Goal: Communication & Community: Answer question/provide support

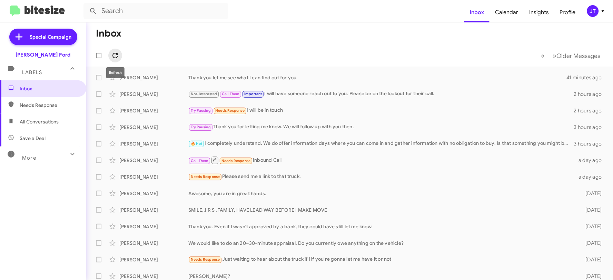
click at [115, 57] on icon at bounding box center [115, 55] width 8 height 8
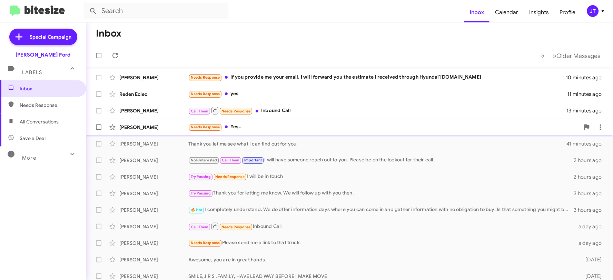
click at [272, 129] on div "Needs Response Yes.." at bounding box center [383, 127] width 391 height 8
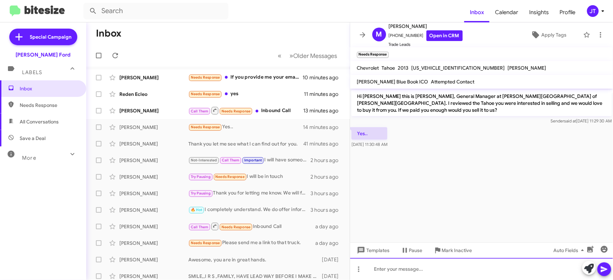
click at [417, 269] on div at bounding box center [481, 269] width 263 height 22
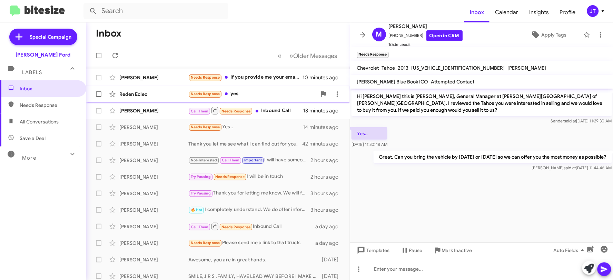
click at [256, 90] on div "Needs Response yes" at bounding box center [252, 94] width 128 height 8
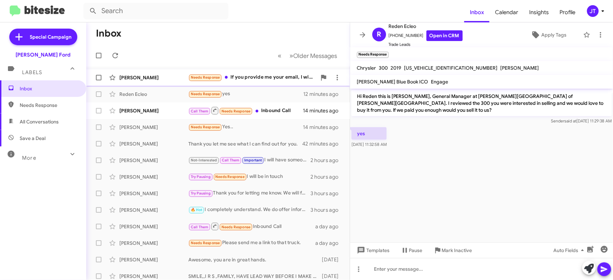
click at [258, 75] on div "Needs Response If you provide me your email, I will forward you the estimate I …" at bounding box center [252, 77] width 128 height 8
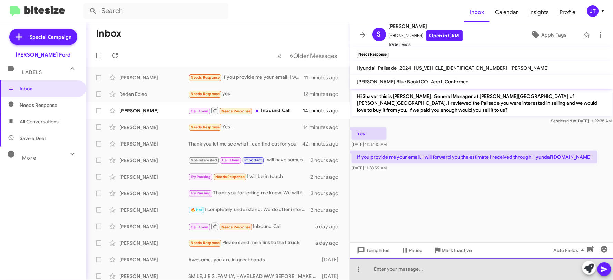
click at [414, 267] on div at bounding box center [481, 269] width 263 height 22
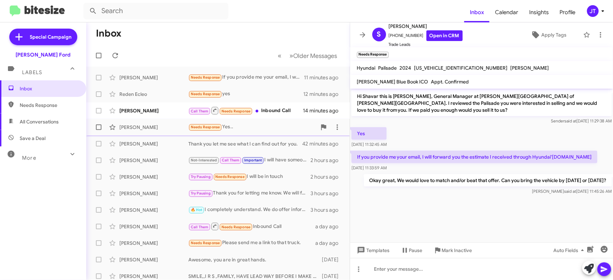
click at [265, 128] on div "Needs Response Yes.." at bounding box center [252, 127] width 128 height 8
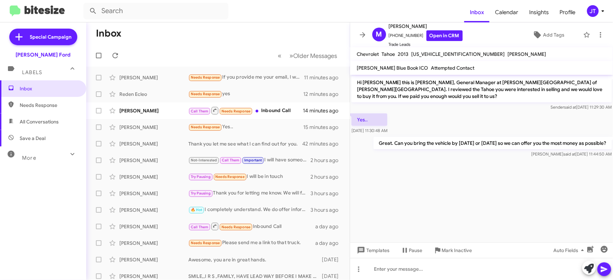
click at [418, 137] on p "Great. Can you bring the vehicle by [DATE] or [DATE] so we can offer you the mo…" at bounding box center [492, 143] width 238 height 12
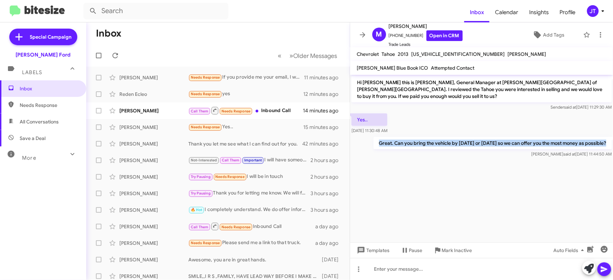
click at [418, 137] on p "Great. Can you bring the vehicle by [DATE] or [DATE] so we can offer you the mo…" at bounding box center [492, 143] width 238 height 12
copy p "Great. Can you bring the vehicle by [DATE] or [DATE] so we can offer you the mo…"
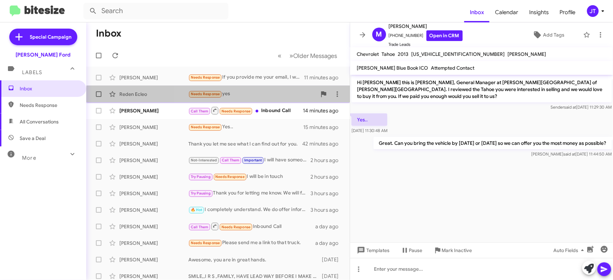
click at [270, 99] on div "Reden Ecleo Needs Response yes 12 minutes ago" at bounding box center [218, 94] width 252 height 14
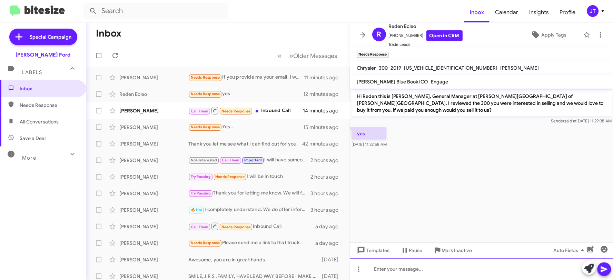
click at [435, 268] on div at bounding box center [481, 269] width 263 height 22
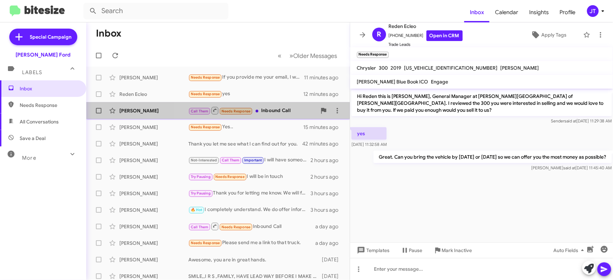
click at [268, 111] on div "Call Them Needs Response Inbound Call" at bounding box center [252, 110] width 128 height 9
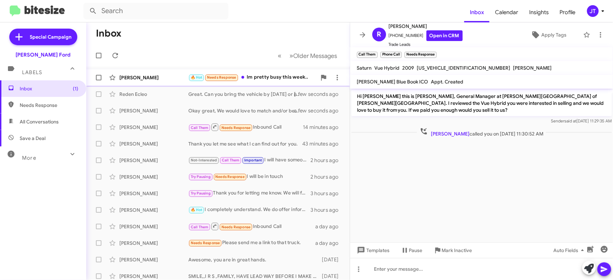
click at [265, 76] on div "🔥 Hot Needs Response Im pretty busy this week.." at bounding box center [252, 77] width 128 height 8
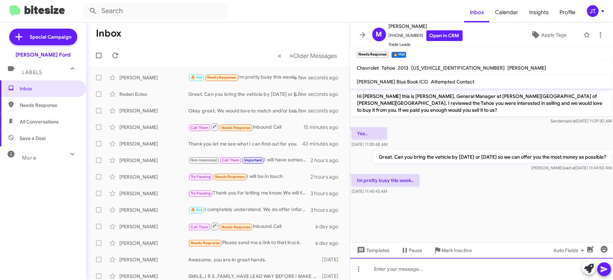
click at [402, 267] on div at bounding box center [481, 269] width 263 height 22
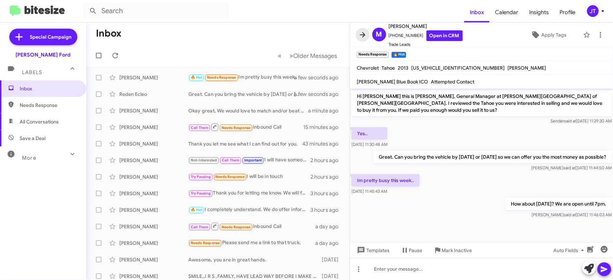
click at [365, 33] on icon at bounding box center [362, 35] width 8 height 8
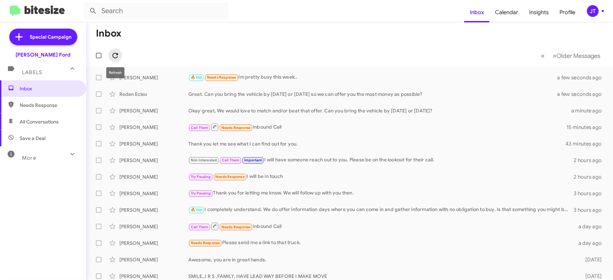
click at [115, 56] on icon at bounding box center [115, 55] width 8 height 8
click at [116, 53] on icon at bounding box center [115, 56] width 6 height 6
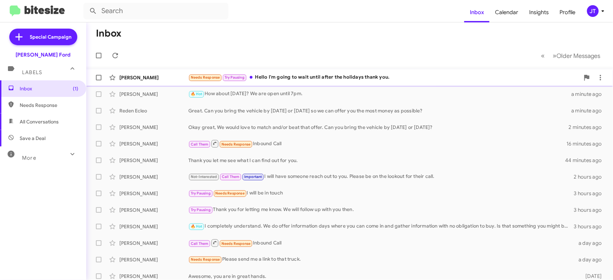
click at [323, 77] on div "Needs Response Try Pausing Hello I'm going to wait until after the holidays tha…" at bounding box center [383, 77] width 391 height 8
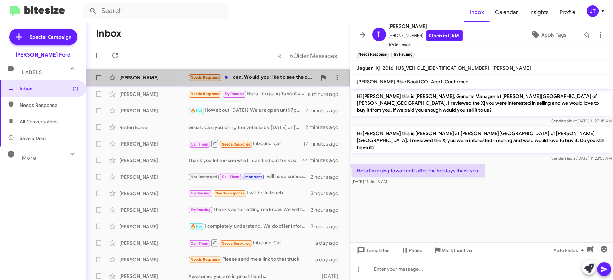
click at [246, 78] on div "Needs Response I can. Would you like to see the offer prior to committing to ma…" at bounding box center [252, 77] width 128 height 8
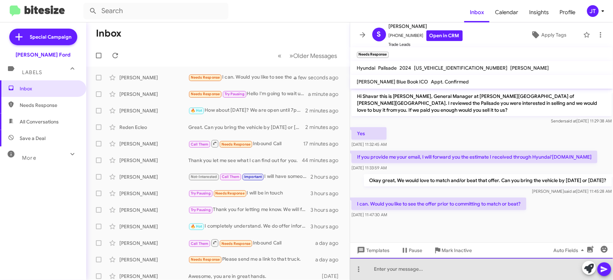
click at [402, 267] on div at bounding box center [481, 269] width 263 height 22
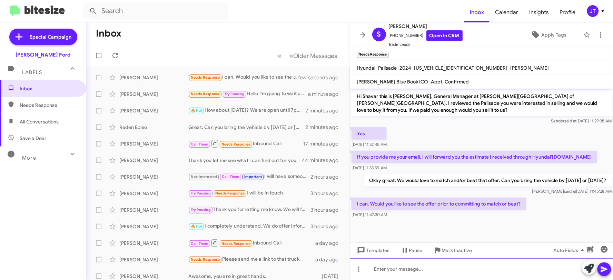
click at [428, 274] on div at bounding box center [481, 269] width 263 height 22
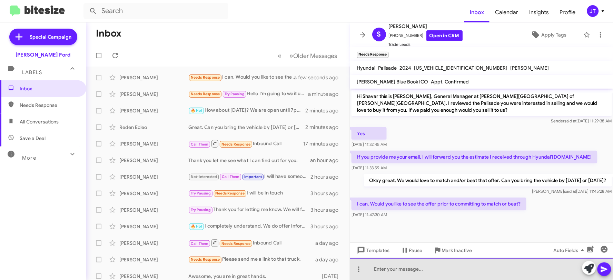
drag, startPoint x: 435, startPoint y: 268, endPoint x: 437, endPoint y: 256, distance: 12.5
click at [435, 266] on div at bounding box center [481, 269] width 263 height 22
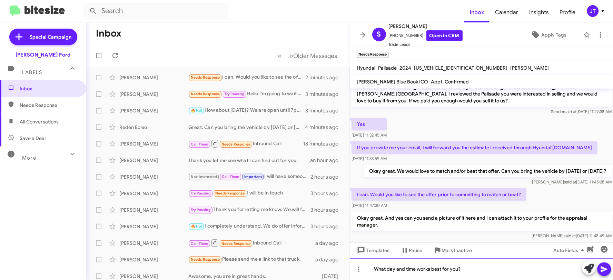
scroll to position [18, 0]
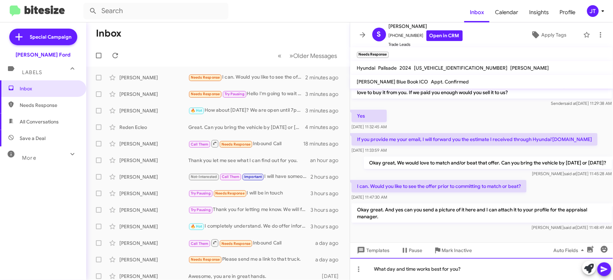
click at [488, 269] on div "What day and time works best for you?" at bounding box center [481, 269] width 263 height 22
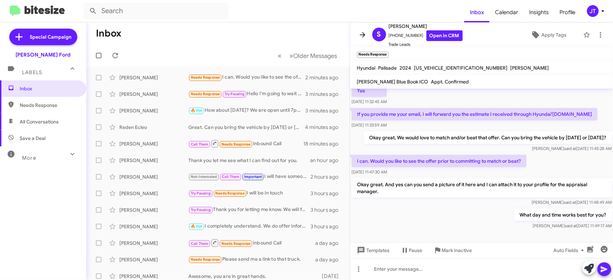
click at [364, 36] on icon at bounding box center [362, 35] width 8 height 8
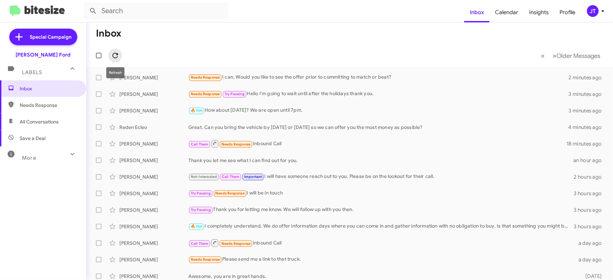
click at [115, 56] on icon at bounding box center [115, 55] width 8 height 8
click at [116, 56] on icon at bounding box center [115, 55] width 8 height 8
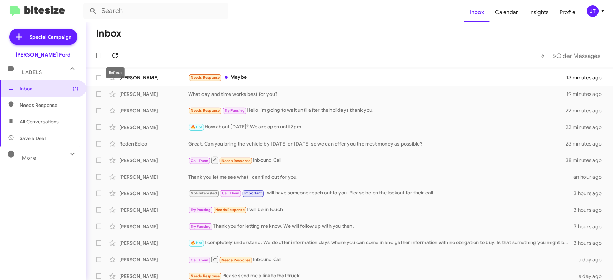
click at [118, 54] on icon at bounding box center [115, 56] width 6 height 6
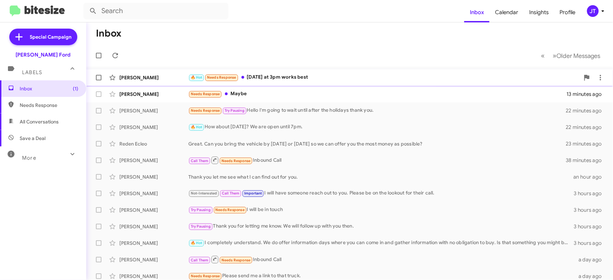
click at [329, 77] on div "🔥 Hot Needs Response [DATE] at 3pm works best" at bounding box center [383, 77] width 391 height 8
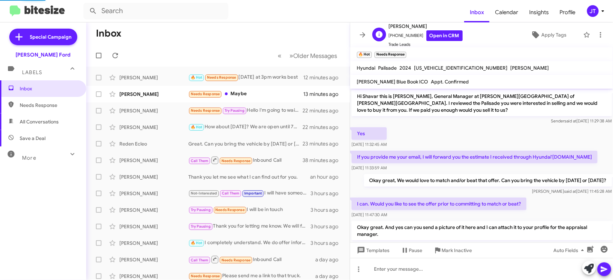
scroll to position [54, 0]
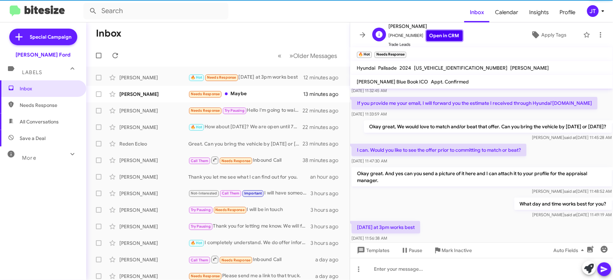
click at [426, 32] on link "Open in CRM" at bounding box center [444, 35] width 36 height 11
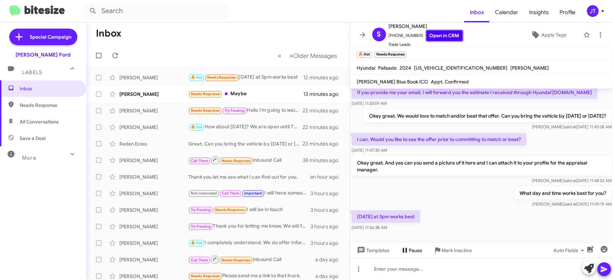
scroll to position [68, 0]
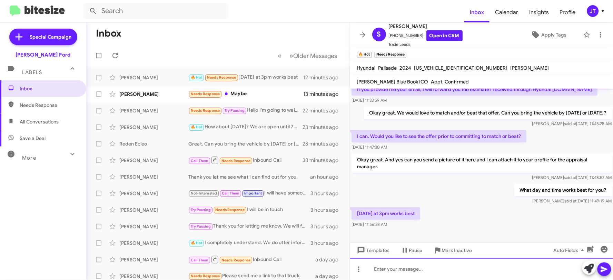
click at [411, 269] on div at bounding box center [481, 269] width 263 height 22
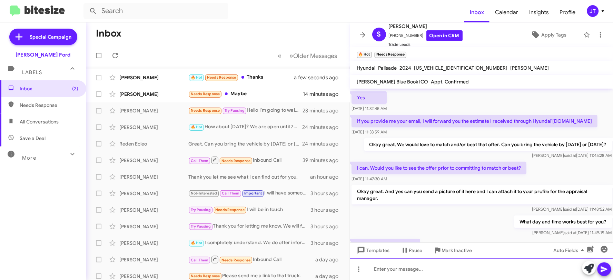
scroll to position [118, 0]
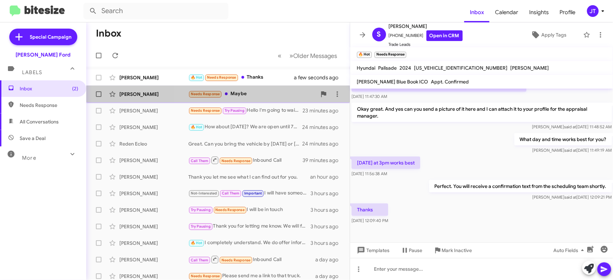
click at [247, 93] on div "Needs Response Maybe" at bounding box center [252, 94] width 128 height 8
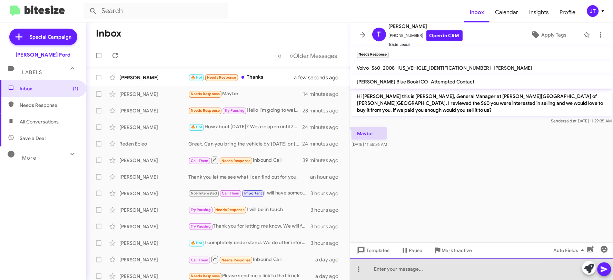
click at [449, 269] on div at bounding box center [481, 269] width 263 height 22
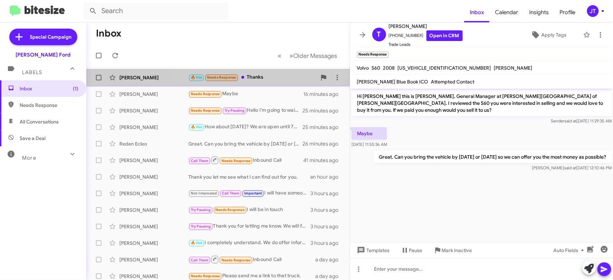
click at [274, 77] on div "🔥 Hot Needs Response Thanks" at bounding box center [252, 77] width 128 height 8
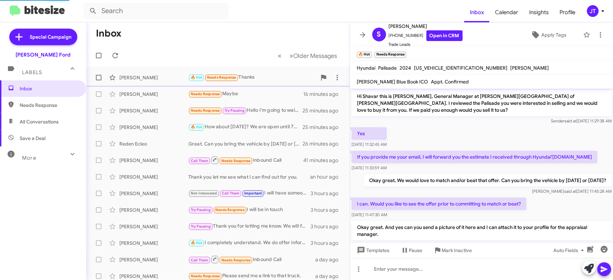
scroll to position [118, 0]
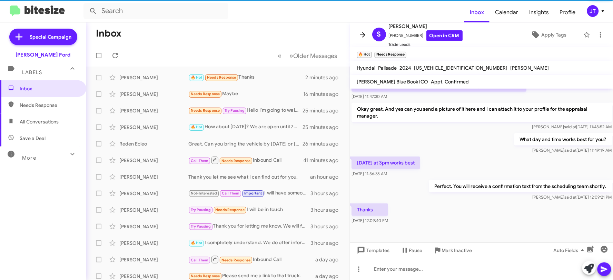
click at [359, 35] on icon at bounding box center [362, 35] width 8 height 8
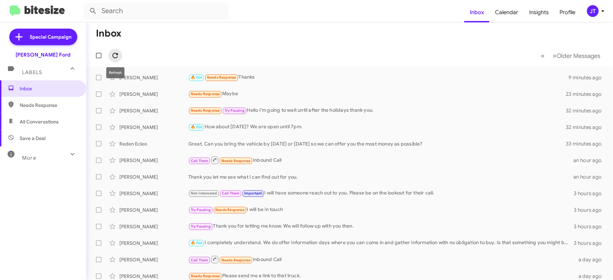
click at [119, 56] on icon at bounding box center [115, 55] width 8 height 8
click at [118, 53] on icon at bounding box center [115, 56] width 6 height 6
